Goal: Transaction & Acquisition: Purchase product/service

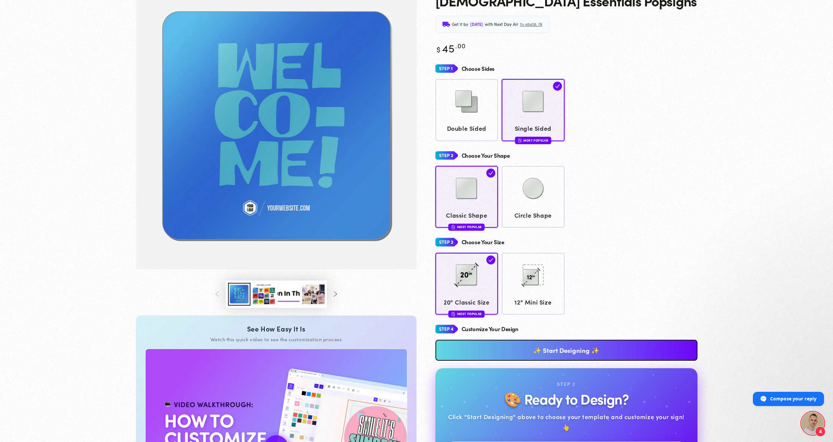
scroll to position [80, 0]
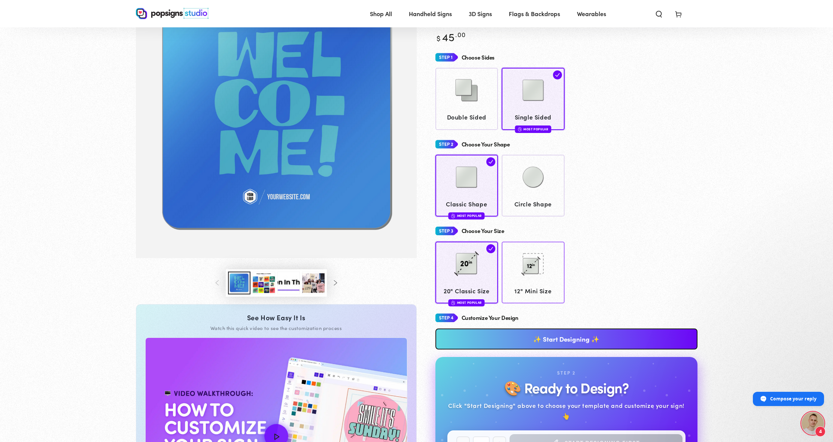
click at [514, 336] on link "✨ Start Designing ✨" at bounding box center [566, 338] width 262 height 21
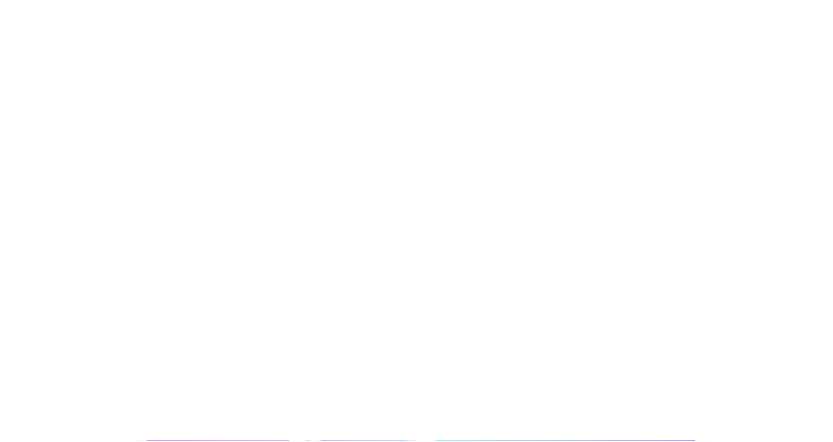
scroll to position [0, 0]
type textarea "An ancient tree with a door leading to a magical world"
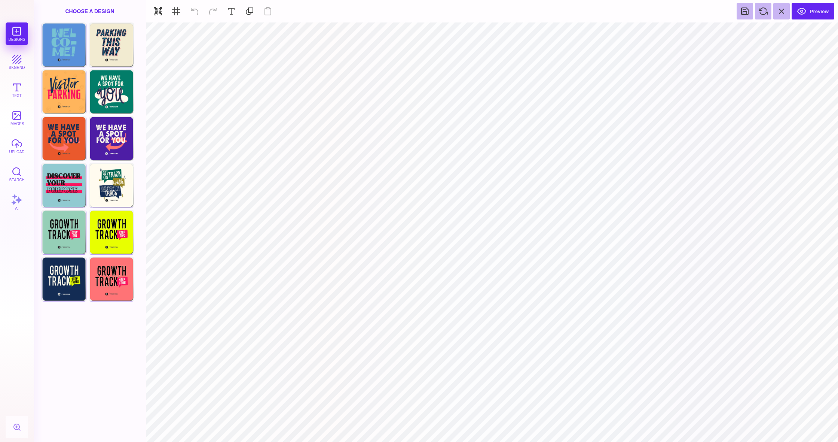
click at [94, 11] on div "Choose A Design" at bounding box center [90, 11] width 112 height 22
click at [781, 12] on button at bounding box center [781, 11] width 16 height 16
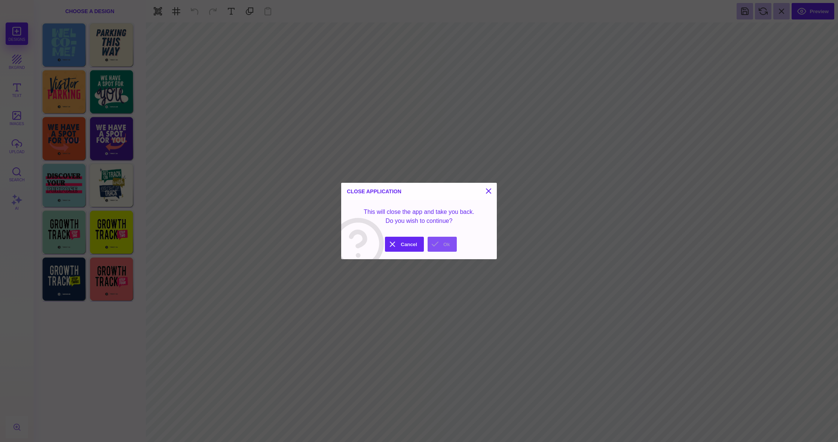
click at [441, 241] on button "Ok" at bounding box center [442, 243] width 29 height 15
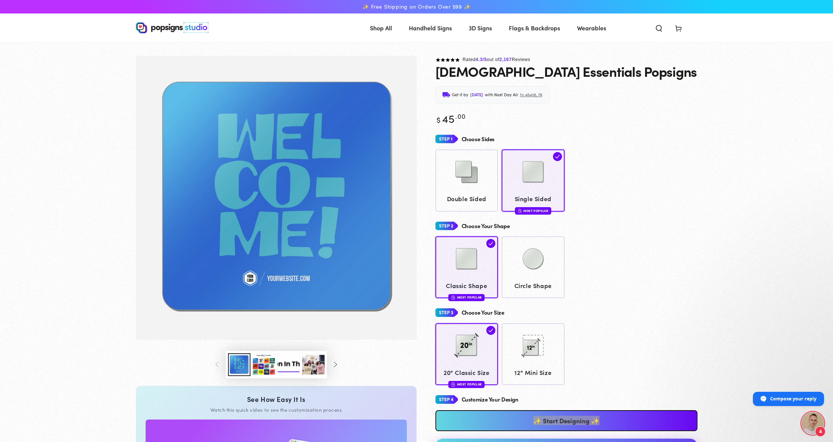
click at [539, 30] on span "Flags & Backdrops" at bounding box center [534, 27] width 51 height 11
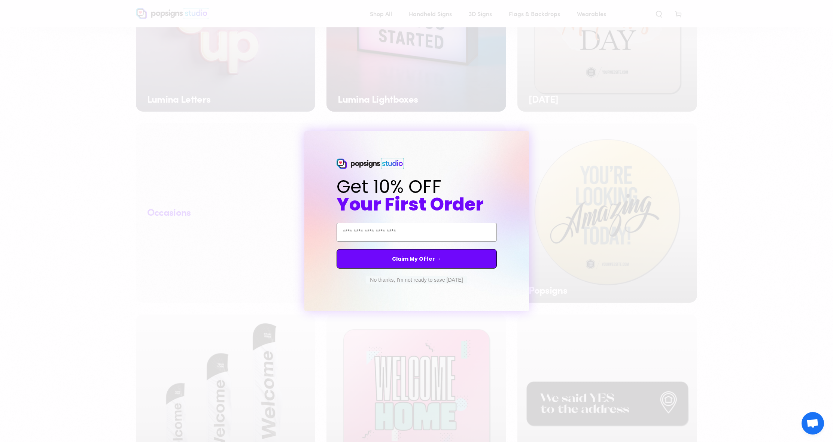
scroll to position [773, 0]
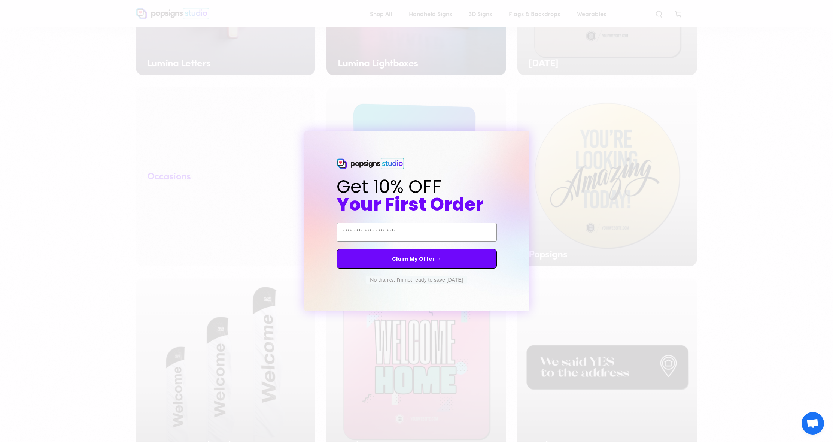
click at [529, 138] on icon "Close dialog" at bounding box center [529, 137] width 3 height 3
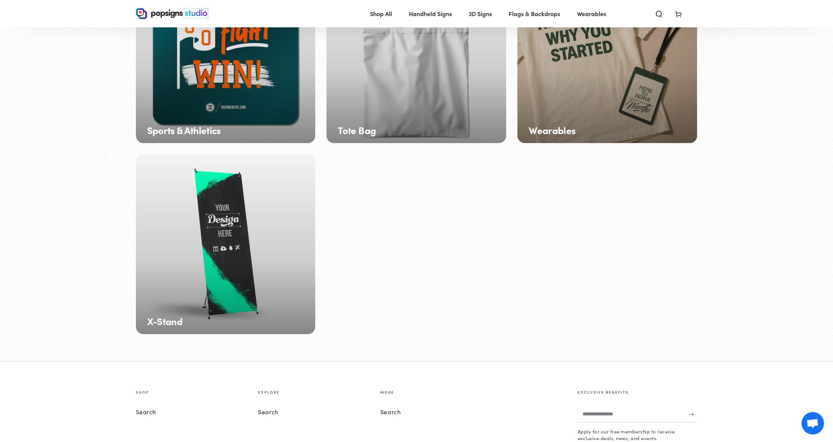
scroll to position [1280, 0]
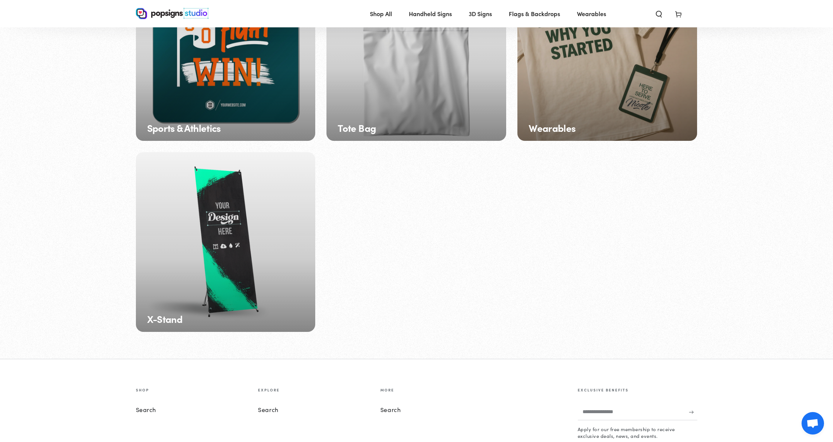
click at [250, 276] on div "X-Stand" at bounding box center [226, 242] width 180 height 180
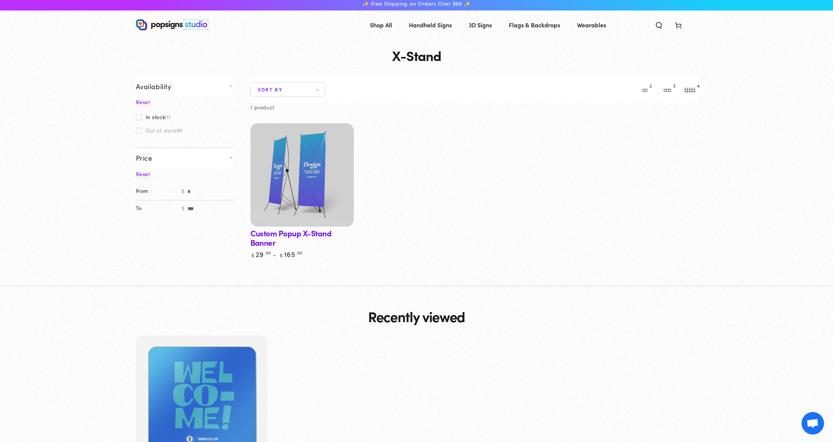
scroll to position [4, 0]
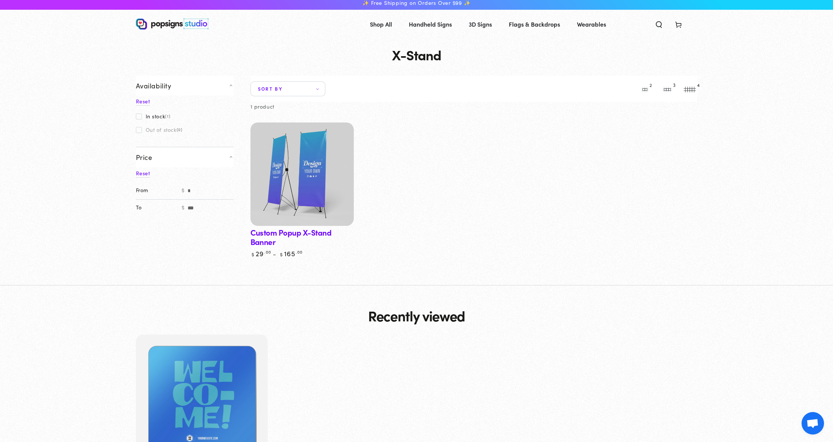
click at [303, 198] on img at bounding box center [301, 174] width 106 height 106
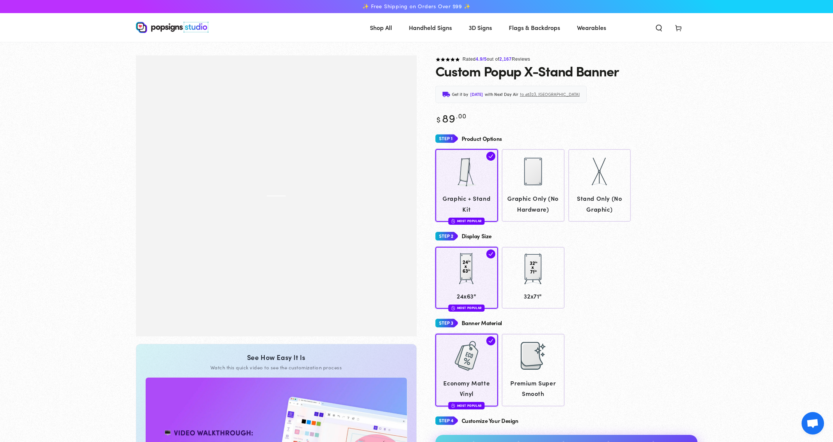
scroll to position [0, 0]
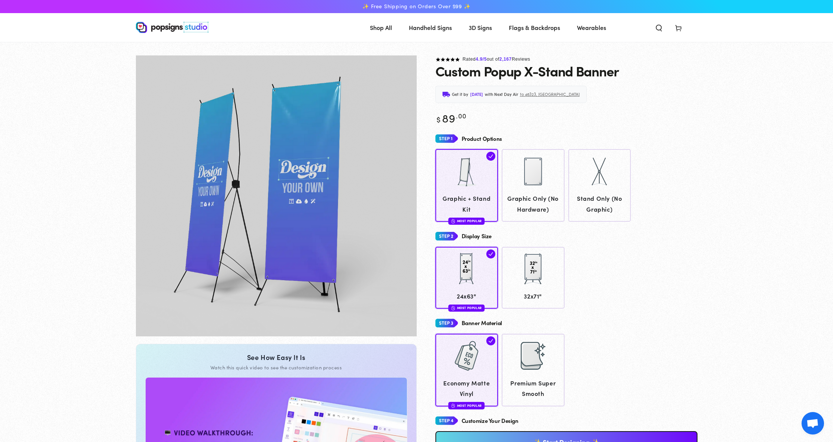
scroll to position [2, 0]
